Goal: Download file/media

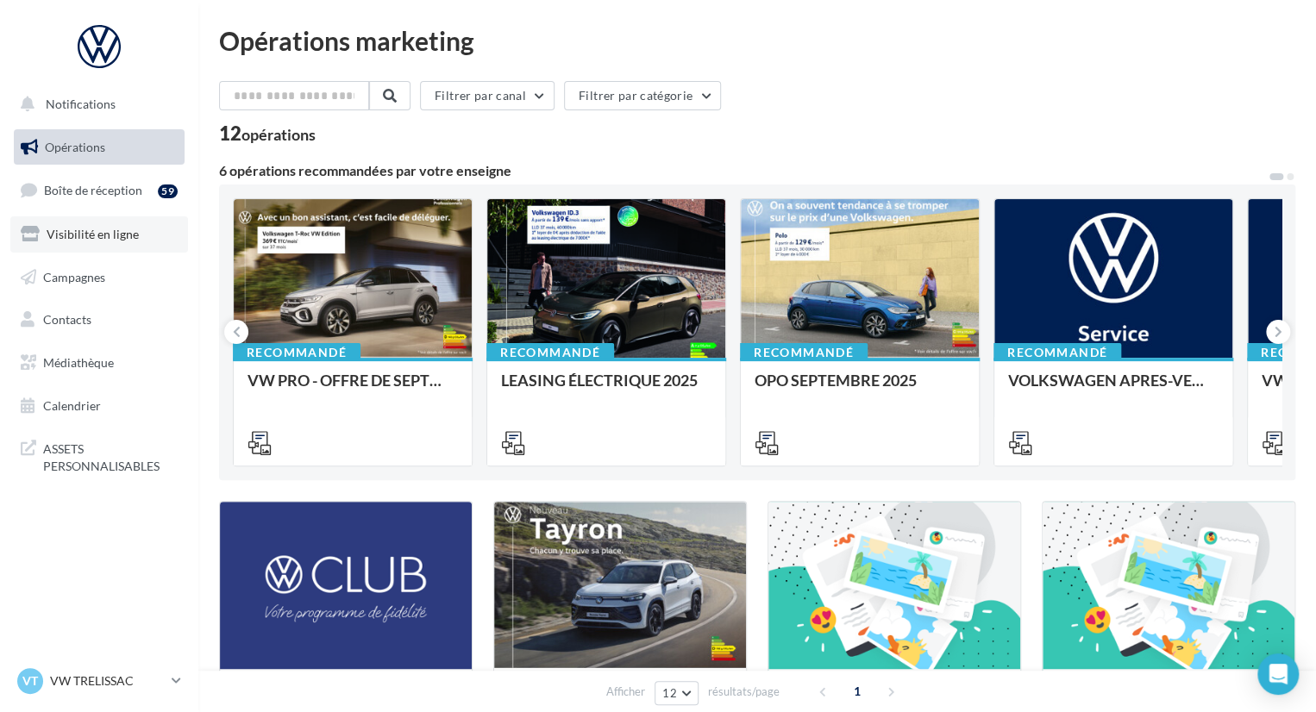
click at [146, 232] on link "Visibilité en ligne" at bounding box center [99, 234] width 178 height 36
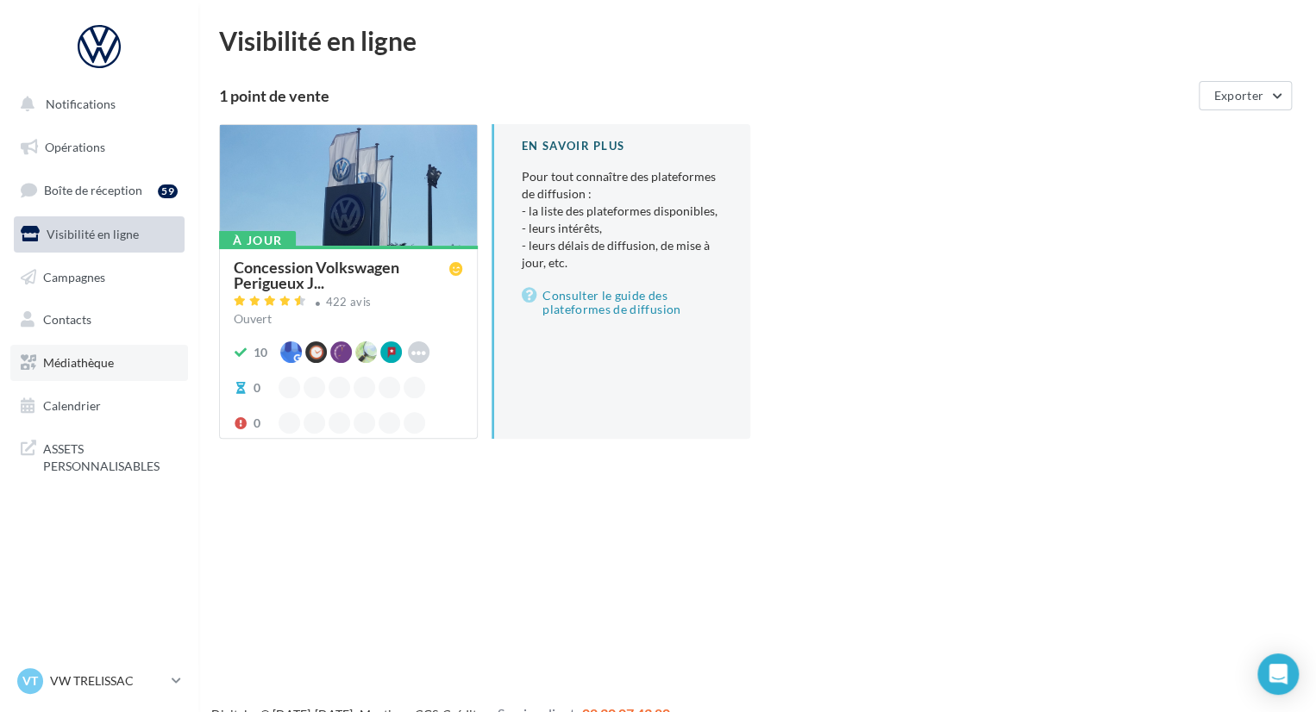
click at [110, 377] on link "Médiathèque" at bounding box center [99, 363] width 178 height 36
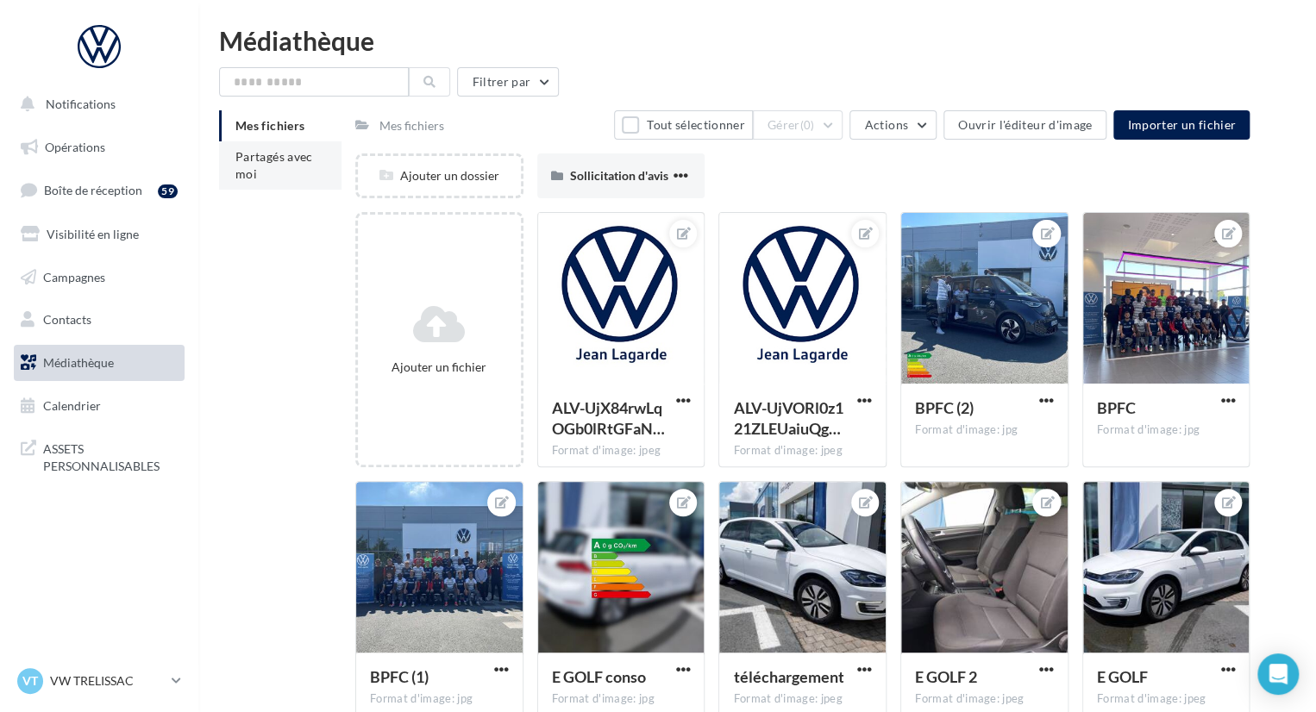
click at [283, 179] on li "Partagés avec moi" at bounding box center [280, 165] width 122 height 48
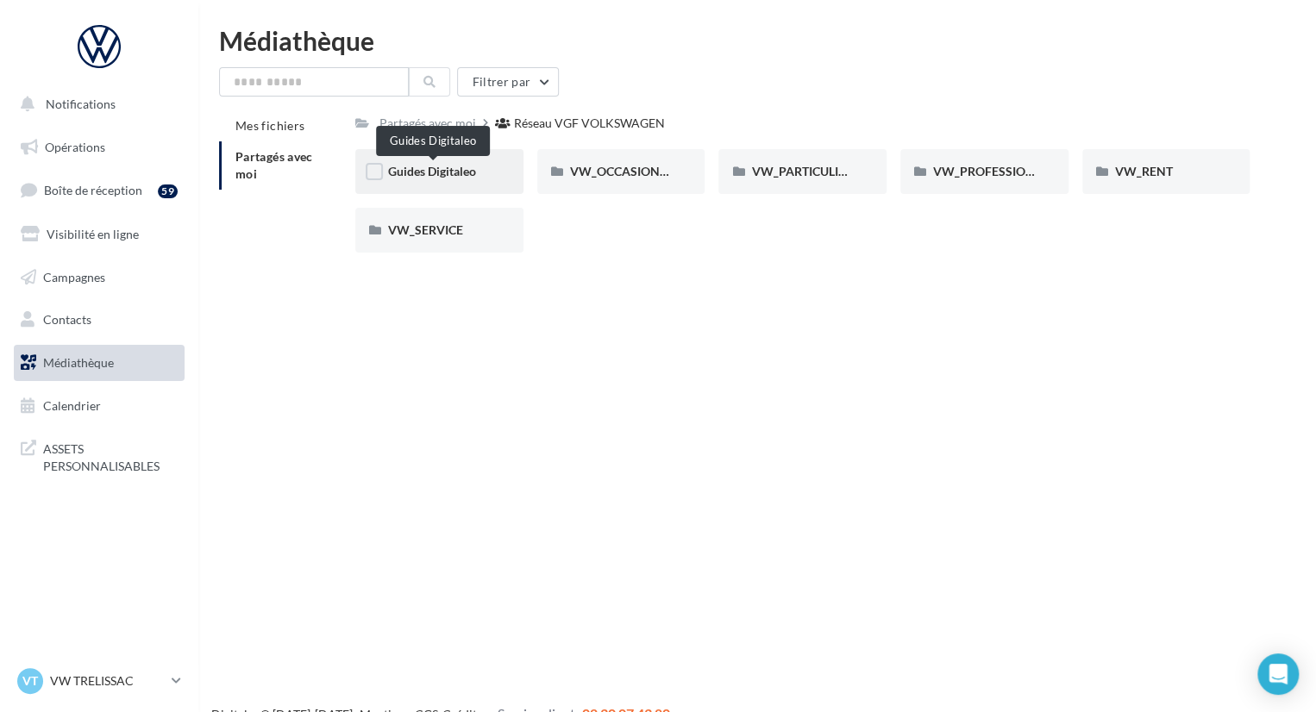
click at [434, 179] on span "Guides Digitaleo" at bounding box center [432, 171] width 88 height 15
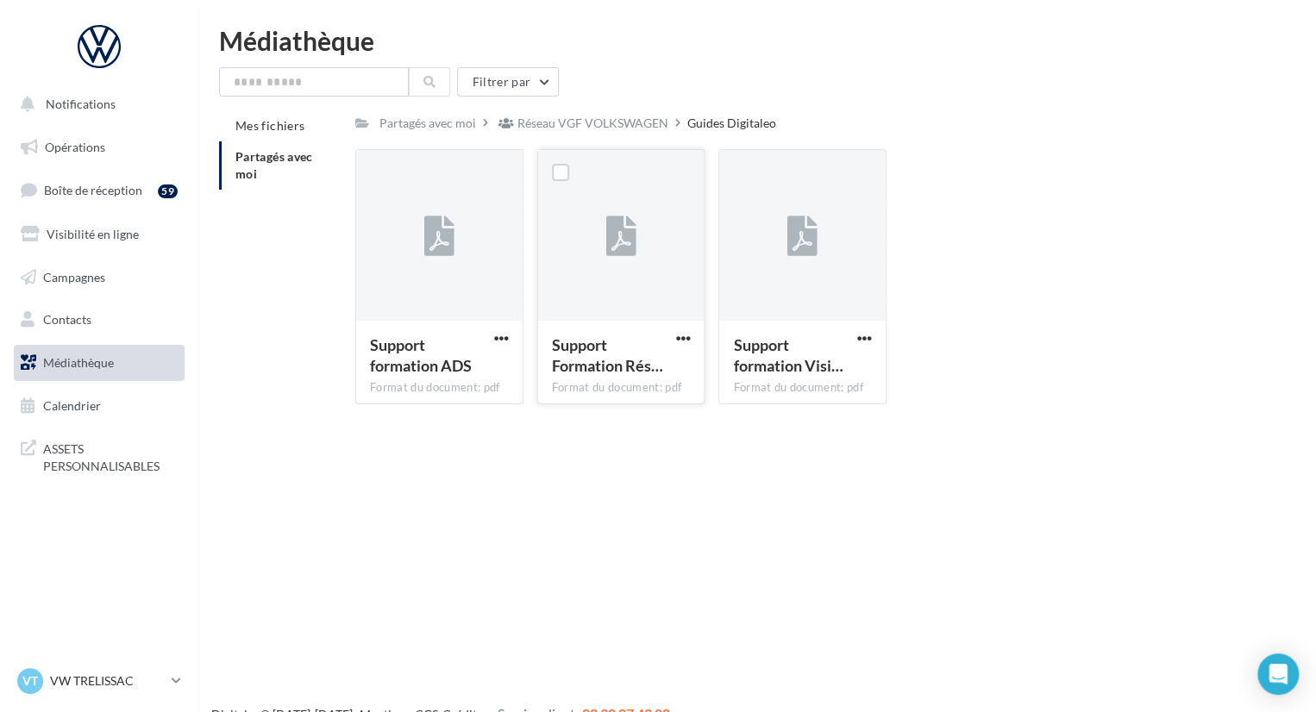
click at [623, 247] on icon at bounding box center [620, 237] width 30 height 40
click at [680, 340] on span "button" at bounding box center [682, 338] width 15 height 15
click at [655, 377] on button "Télécharger" at bounding box center [607, 372] width 172 height 45
click at [597, 117] on div "Réseau VGF VOLKSWAGEN" at bounding box center [592, 123] width 151 height 17
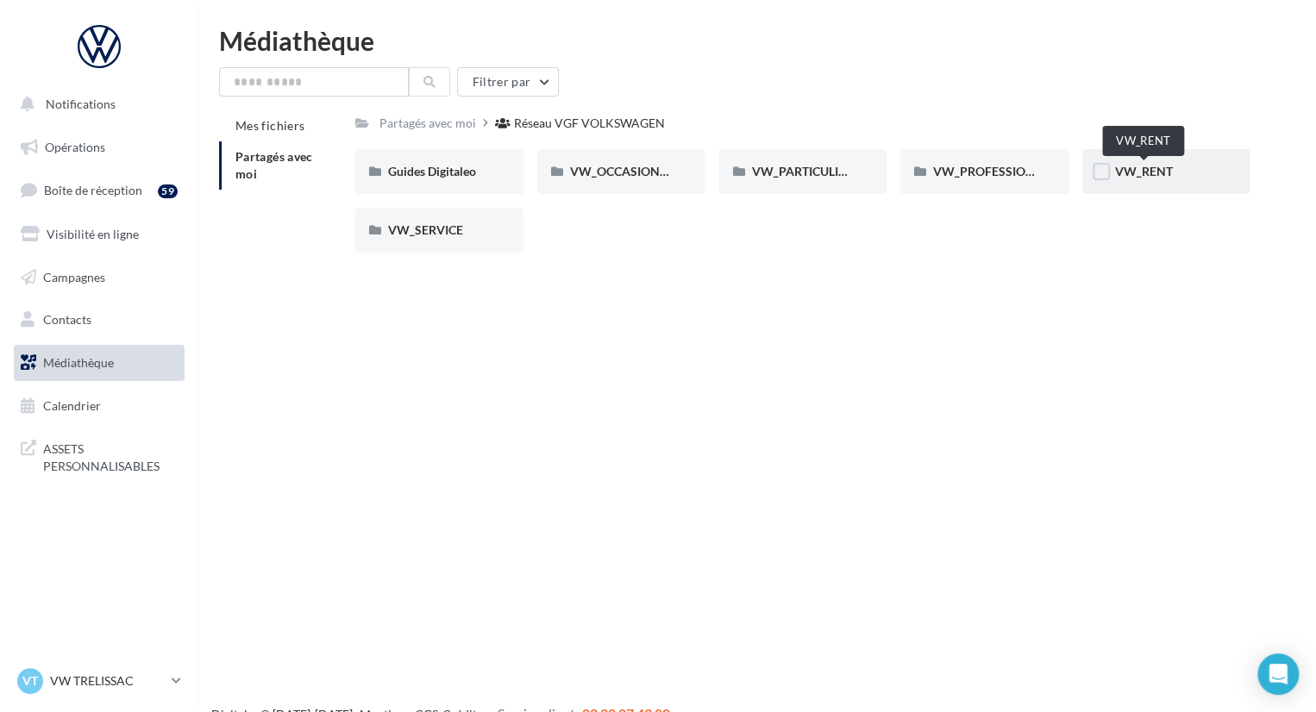
click at [1152, 172] on span "VW_RENT" at bounding box center [1144, 171] width 58 height 15
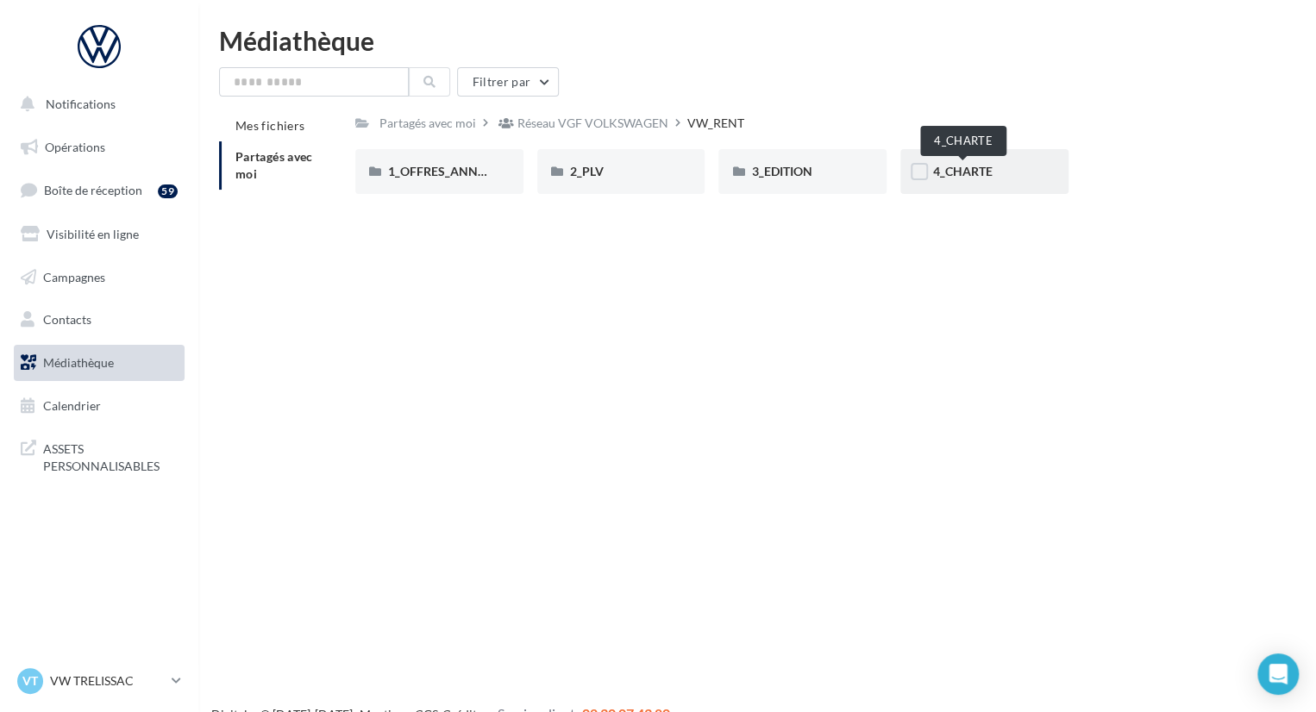
click at [980, 177] on span "4_CHARTE" at bounding box center [963, 171] width 60 height 15
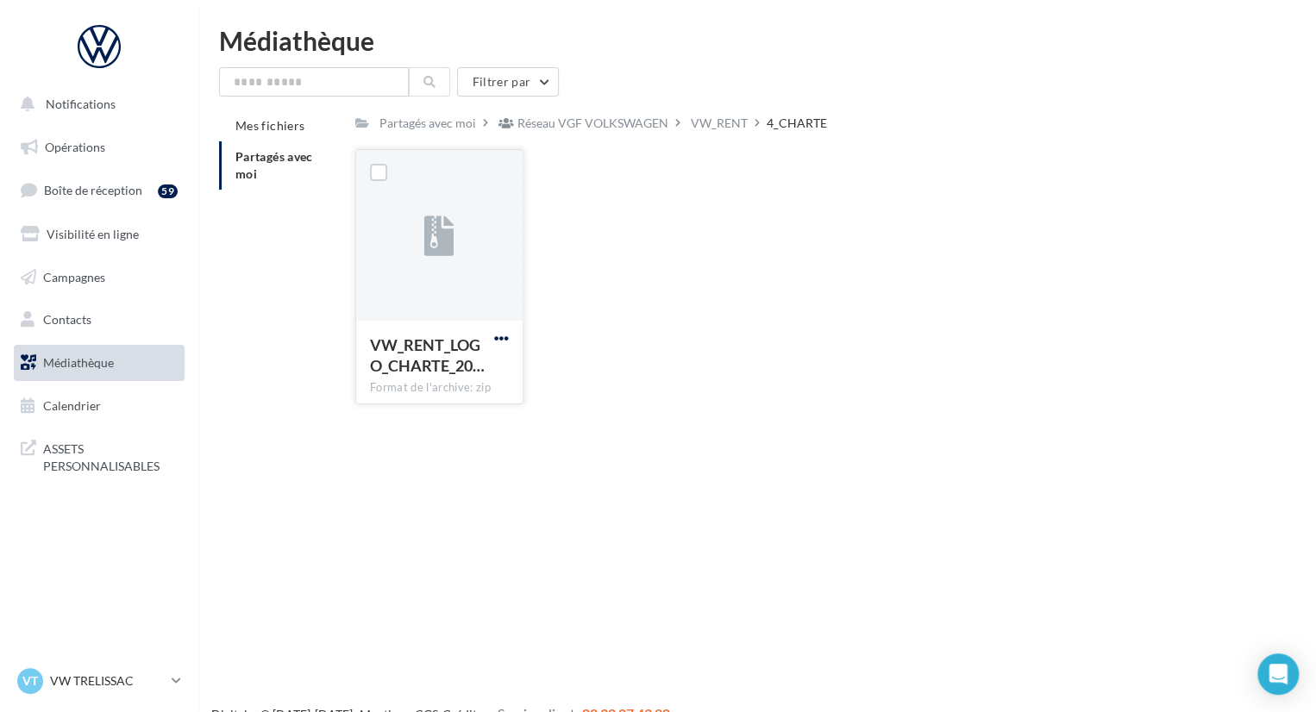
click at [501, 340] on span "button" at bounding box center [501, 338] width 15 height 15
click at [486, 362] on button "Télécharger" at bounding box center [426, 372] width 172 height 45
